Goal: Find specific fact: Find specific fact

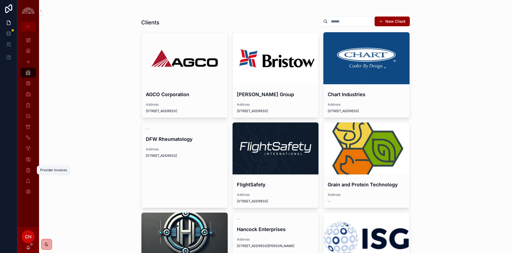
click at [29, 166] on div "Provider Invoices" at bounding box center [28, 170] width 9 height 9
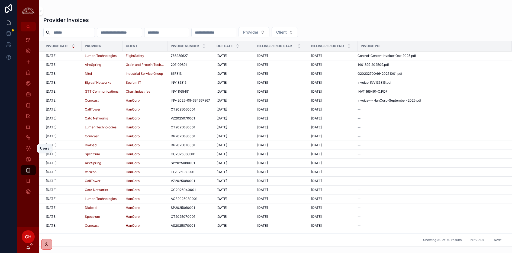
click at [30, 147] on icon "scrollable content" at bounding box center [27, 148] width 5 height 5
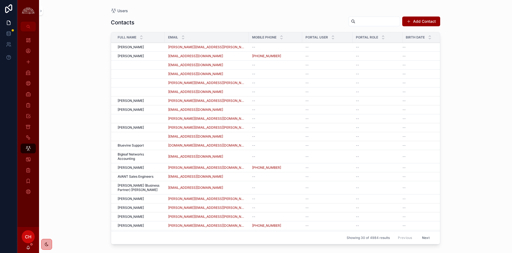
click at [361, 21] on input "scrollable content" at bounding box center [377, 22] width 44 height 8
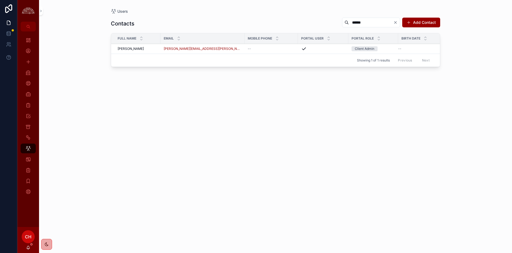
click at [361, 23] on input "******" at bounding box center [371, 23] width 44 height 8
type input "*****"
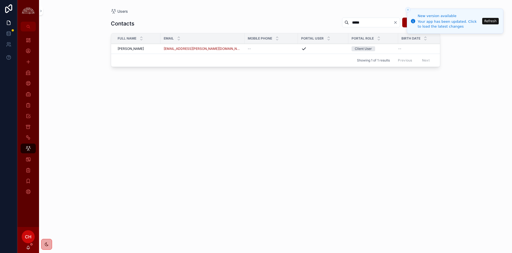
click at [408, 8] on icon "Close toast" at bounding box center [407, 9] width 3 height 3
click at [409, 10] on icon "Close toast" at bounding box center [407, 9] width 3 height 3
click at [437, 188] on div "Contacts ***** Add Contact Full Name Email Mobile Phone Portal User Portal Role…" at bounding box center [275, 130] width 329 height 233
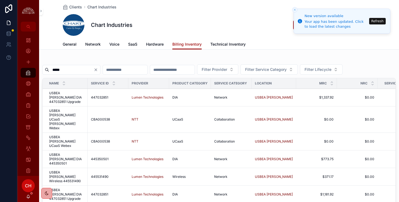
click at [293, 9] on icon "Close toast" at bounding box center [294, 9] width 3 height 3
click at [294, 10] on icon "Close toast" at bounding box center [294, 9] width 3 height 3
drag, startPoint x: 295, startPoint y: 10, endPoint x: 263, endPoint y: 15, distance: 31.9
click at [294, 10] on icon "Close toast" at bounding box center [294, 9] width 3 height 3
click at [294, 9] on icon "Close toast" at bounding box center [294, 9] width 3 height 3
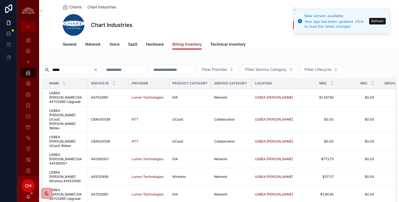
drag, startPoint x: 291, startPoint y: 8, endPoint x: 294, endPoint y: 9, distance: 2.9
click at [292, 8] on div "Clients Chart Industries" at bounding box center [219, 6] width 312 height 5
click at [294, 9] on icon "Close toast" at bounding box center [294, 9] width 3 height 3
click at [264, 13] on div "Clients Chart Industries Chart Industries Open Ticket New Service" at bounding box center [219, 19] width 312 height 39
click at [293, 9] on icon "Close toast" at bounding box center [294, 9] width 3 height 3
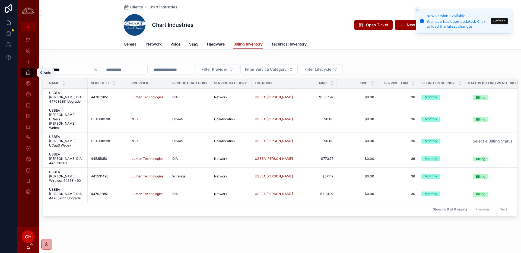
click at [31, 71] on div "Clients" at bounding box center [28, 72] width 9 height 9
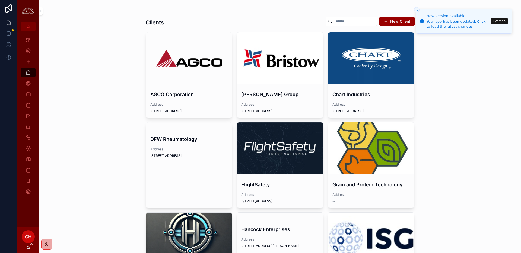
click at [254, 156] on div "scrollable content" at bounding box center [280, 149] width 86 height 52
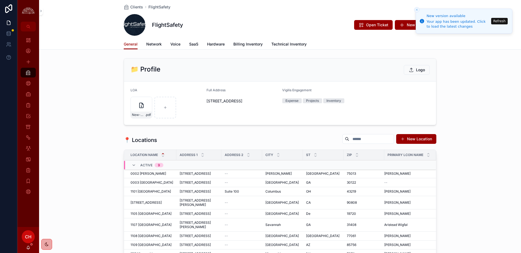
click at [154, 46] on span "Network" at bounding box center [153, 43] width 15 height 5
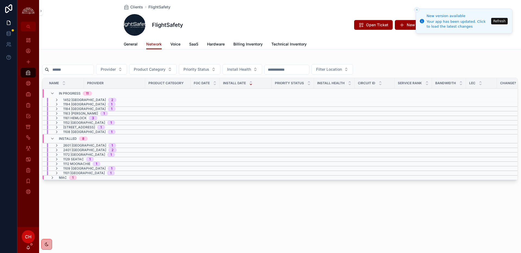
click at [59, 145] on icon "scrollable content" at bounding box center [56, 145] width 4 height 4
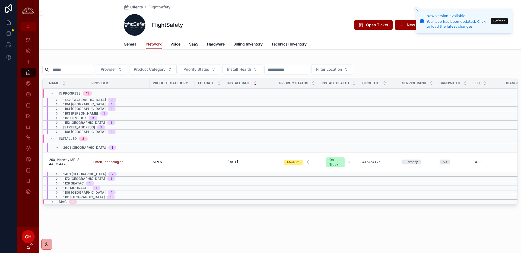
click at [67, 161] on span "2601 Norway MPLS 446754425" at bounding box center [67, 162] width 36 height 9
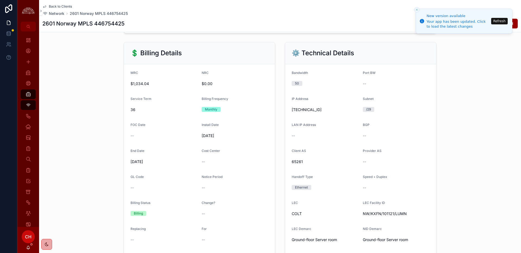
scroll to position [231, 0]
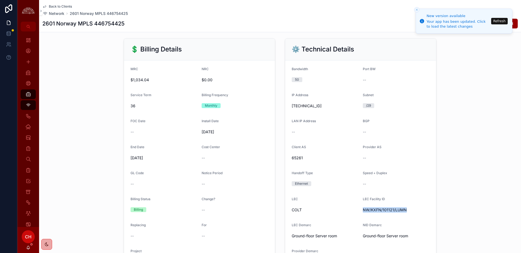
drag, startPoint x: 410, startPoint y: 211, endPoint x: 361, endPoint y: 211, distance: 48.8
click at [361, 201] on form "Bandwidth 50 Port BW -- IP Address [TECHNICAL_ID] Subnet /29 LAN IP Address -- …" at bounding box center [360, 166] width 151 height 213
copy span "NW/KXFN/101121/LUMN"
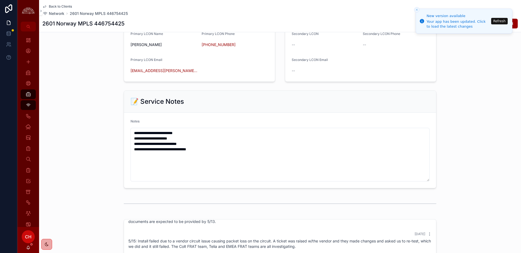
scroll to position [509, 0]
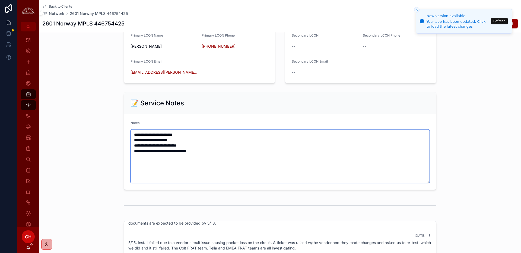
drag, startPoint x: 184, startPoint y: 141, endPoint x: 155, endPoint y: 141, distance: 29.0
click at [155, 141] on textarea "**********" at bounding box center [279, 157] width 299 height 54
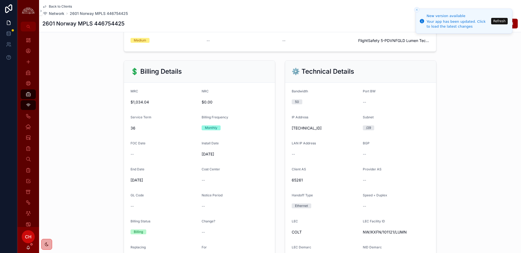
scroll to position [209, 0]
drag, startPoint x: 386, startPoint y: 232, endPoint x: 362, endPoint y: 233, distance: 23.6
click at [362, 201] on span "NW/KXFN/101121/LUMN" at bounding box center [395, 231] width 67 height 5
copy span "NW/KXFN/101121/LUMN"
click at [395, 201] on span "NW/KXFN/101121/LUMN" at bounding box center [395, 231] width 67 height 5
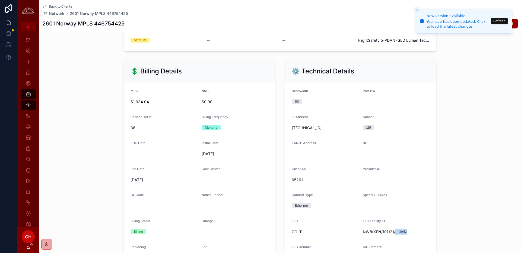
click at [395, 201] on span "NW/KXFN/101121/LUMN" at bounding box center [395, 231] width 67 height 5
